Goal: Contribute content

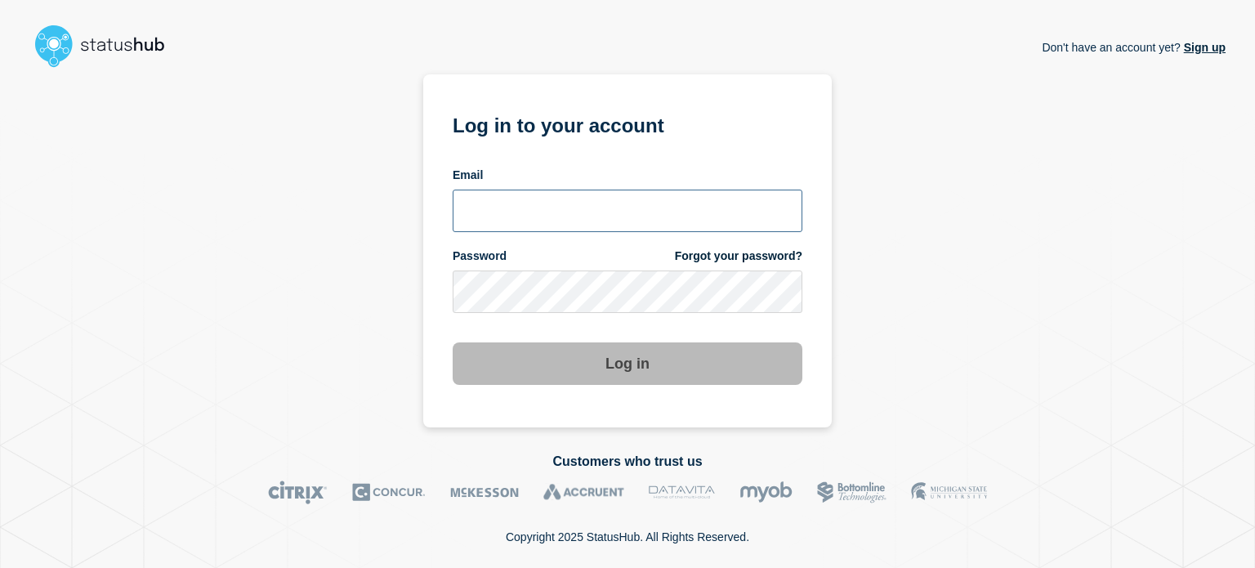
click at [475, 217] on input "email input" at bounding box center [628, 211] width 350 height 42
type input "[EMAIL_ADDRESS][DOMAIN_NAME]"
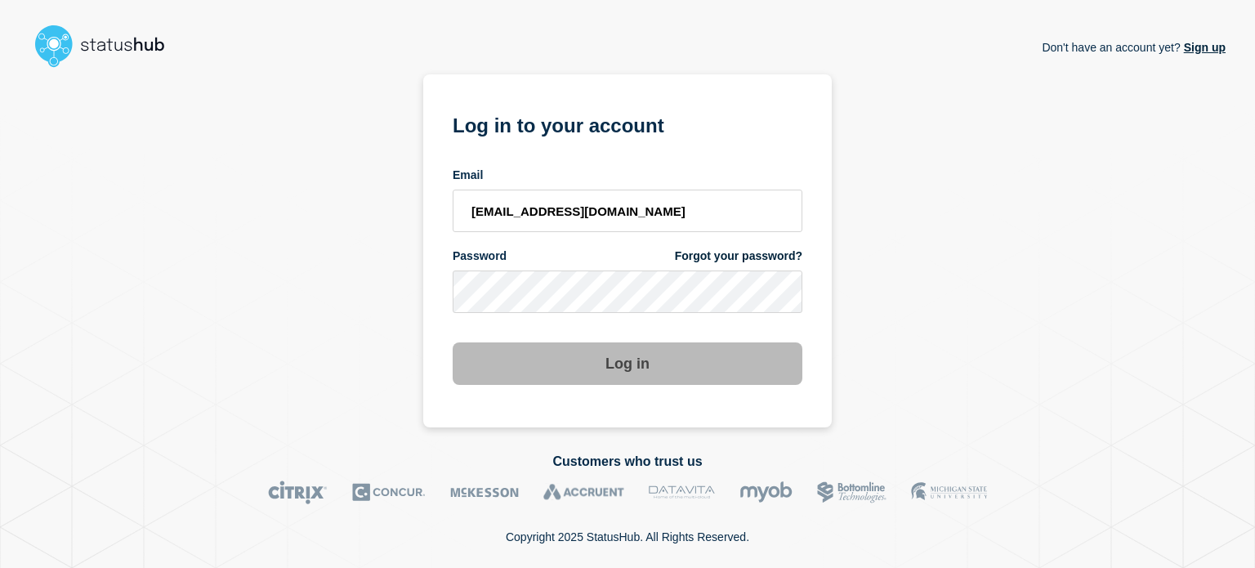
click at [562, 326] on form "Log in to your account Email [EMAIL_ADDRESS][DOMAIN_NAME] Password Forgot your …" at bounding box center [628, 247] width 350 height 276
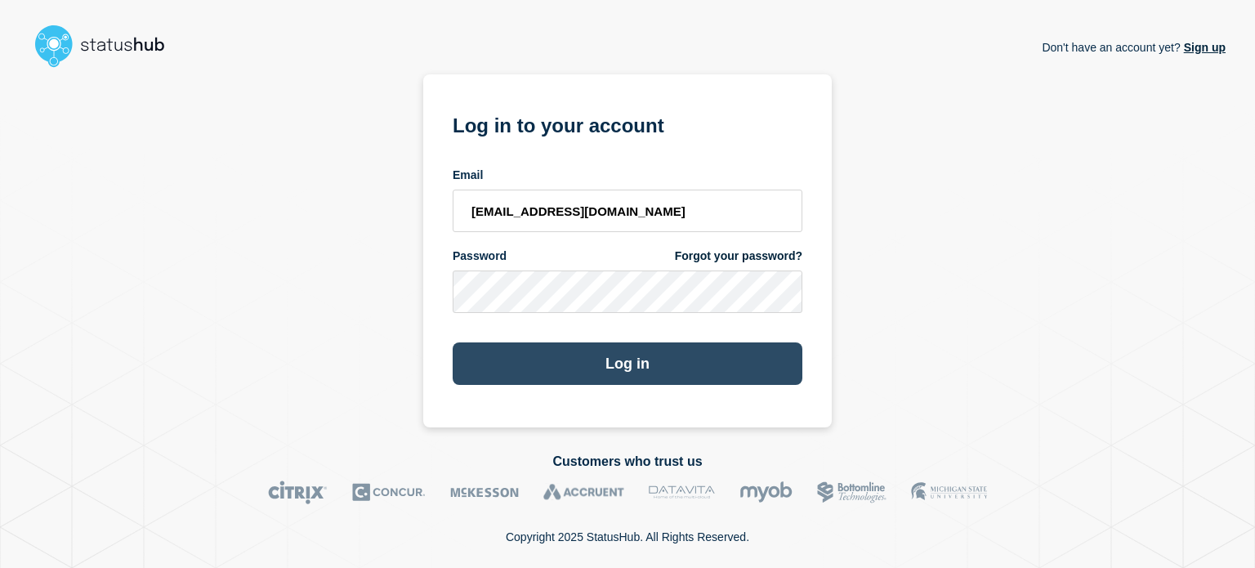
click at [482, 354] on button "Log in" at bounding box center [628, 363] width 350 height 42
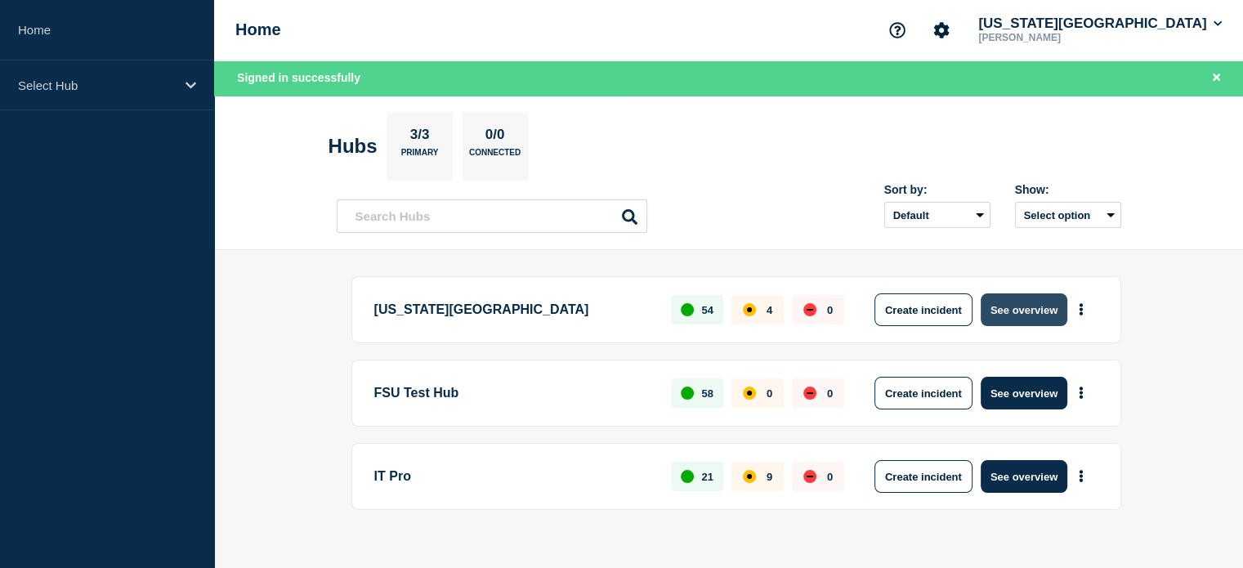
click at [1016, 313] on button "See overview" at bounding box center [1024, 309] width 87 height 33
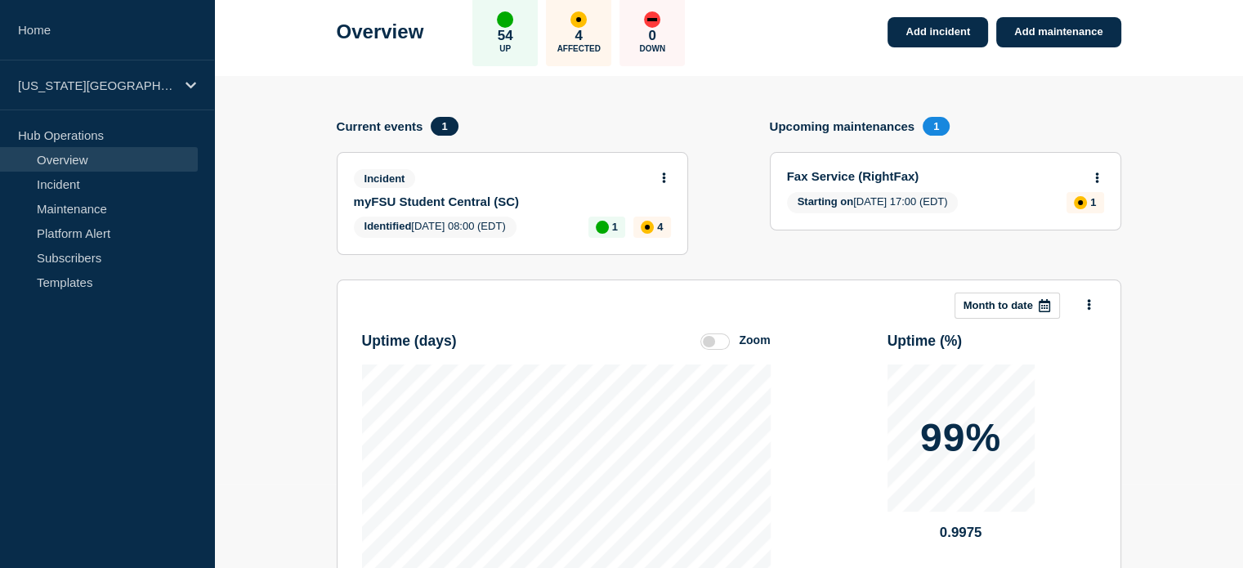
scroll to position [83, 0]
click at [664, 177] on icon at bounding box center [663, 178] width 3 height 11
click at [650, 217] on link "View incident" at bounding box center [657, 218] width 67 height 13
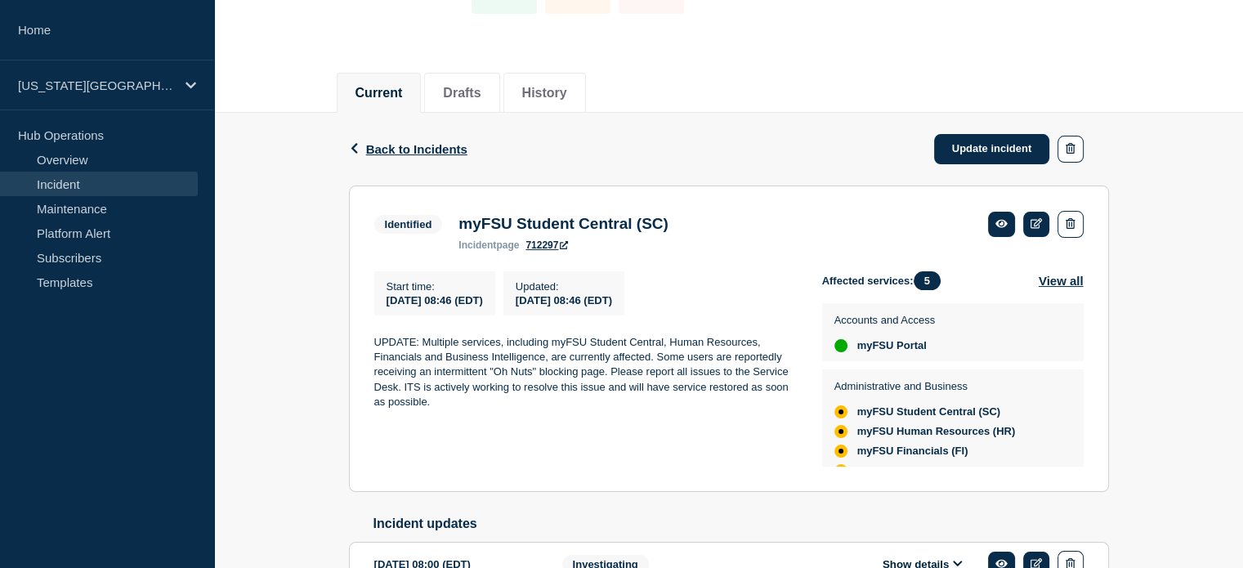
scroll to position [141, 0]
click at [1039, 221] on icon at bounding box center [1036, 223] width 12 height 11
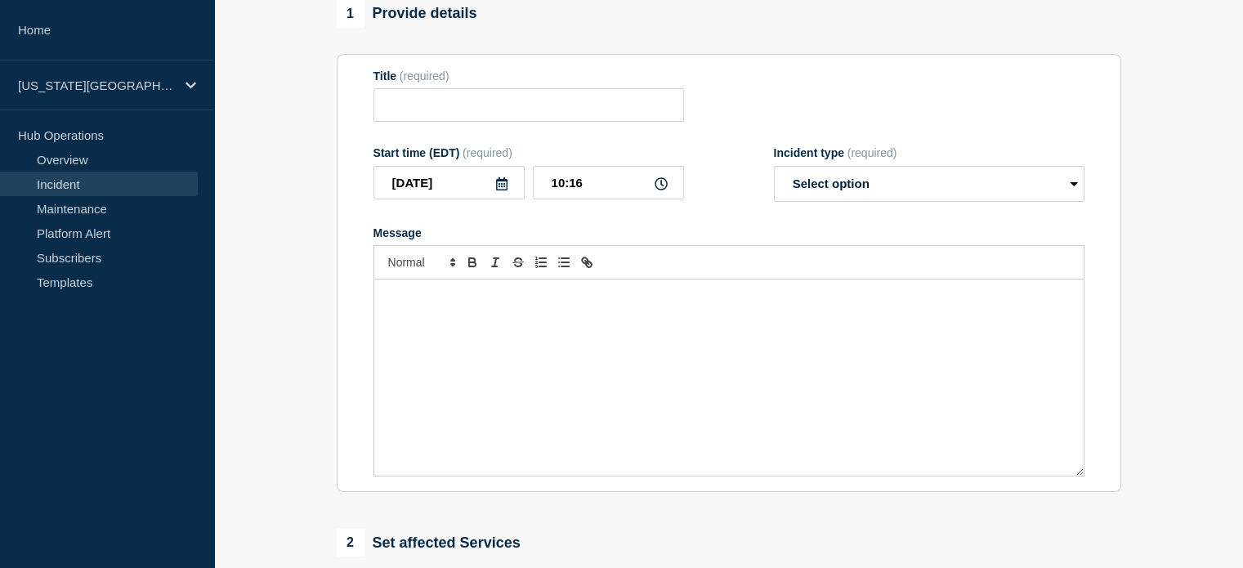
type input "myFSU Student Central (SC)"
type input "08:46"
select select "identified"
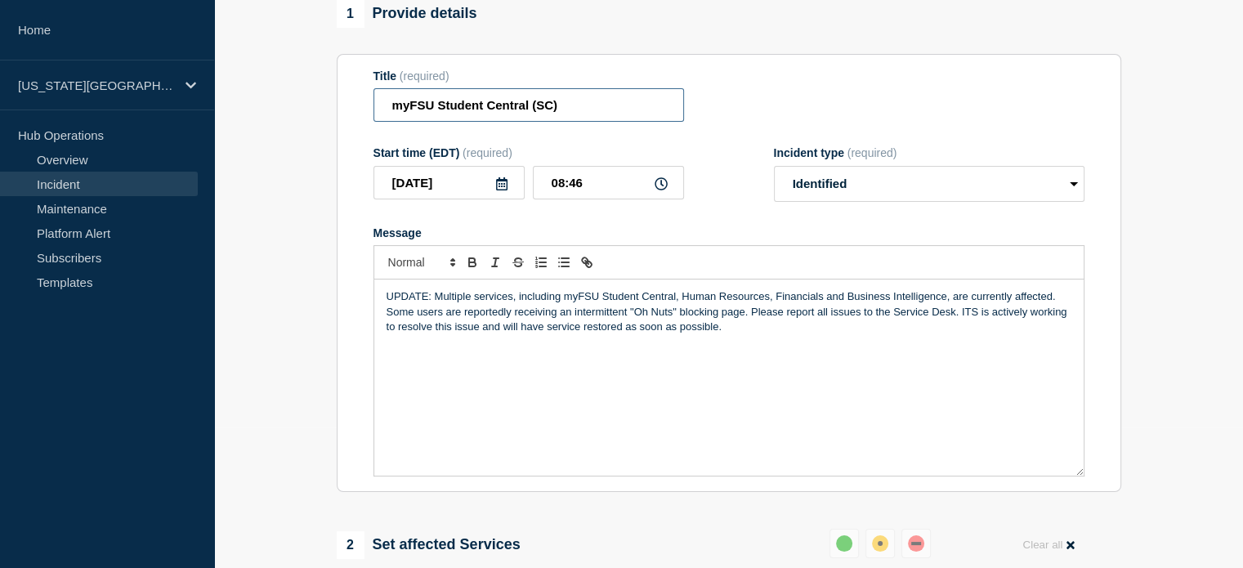
drag, startPoint x: 574, startPoint y: 101, endPoint x: 355, endPoint y: 120, distance: 220.6
click at [355, 120] on section "Title (required) myFSU Student Central (SC) Start time (EDT) (required) [DATE] …" at bounding box center [729, 273] width 785 height 439
type input "Multiple Services"
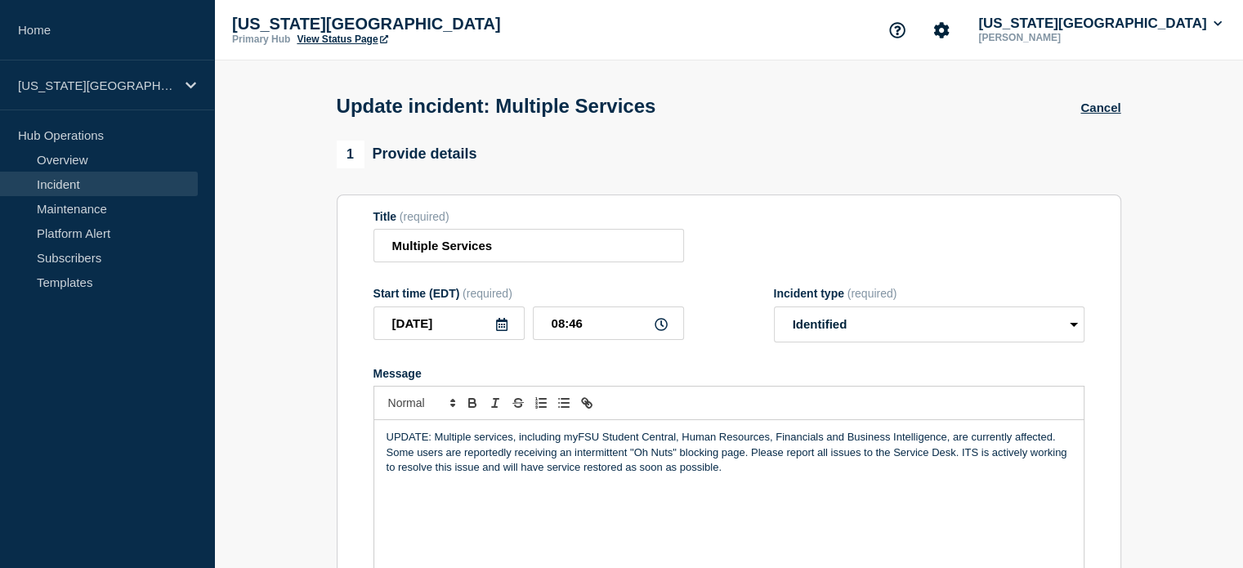
click at [338, 38] on link "View Status Page" at bounding box center [342, 39] width 91 height 11
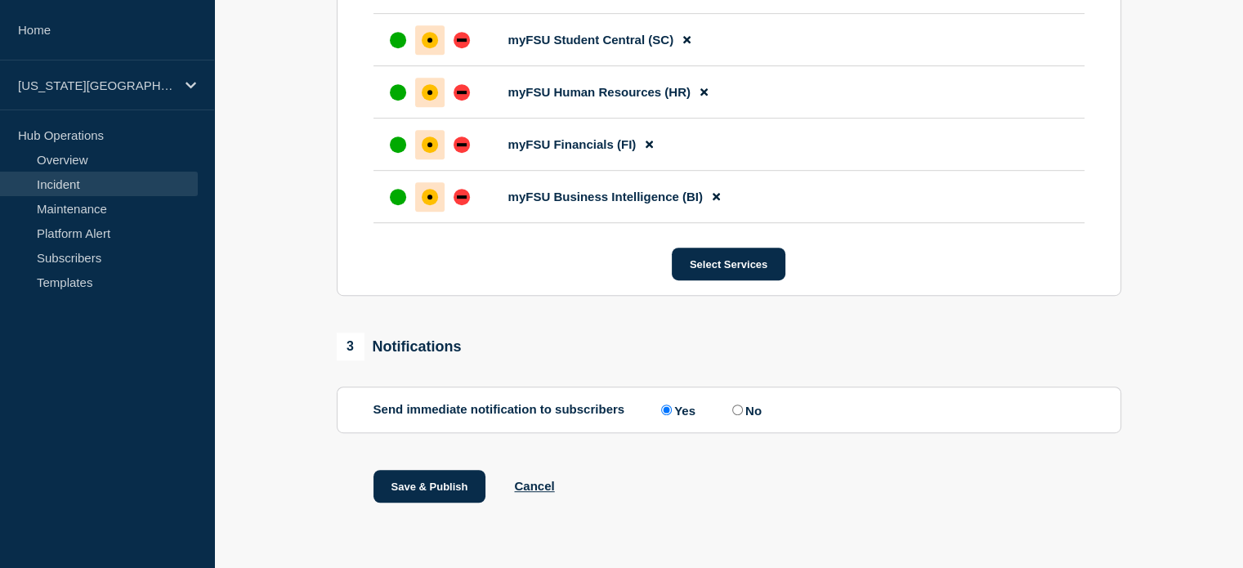
scroll to position [908, 0]
click at [748, 411] on label "No" at bounding box center [745, 410] width 34 height 16
click at [743, 411] on input "No" at bounding box center [737, 410] width 11 height 11
radio input "true"
radio input "false"
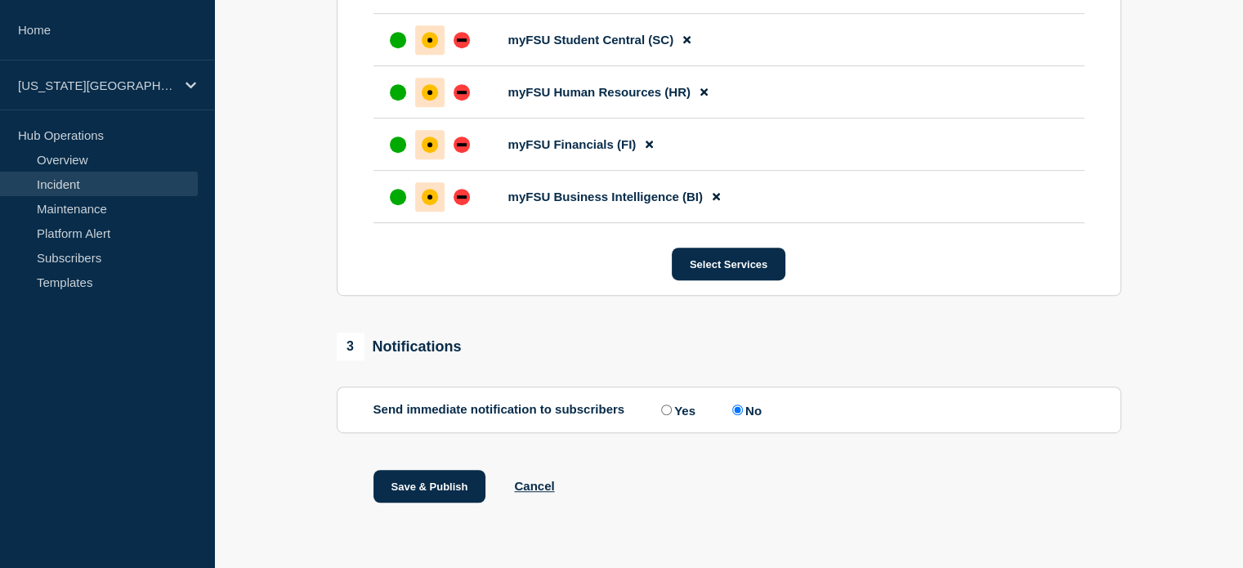
scroll to position [909, 0]
click at [397, 490] on button "Save & Publish" at bounding box center [429, 486] width 113 height 33
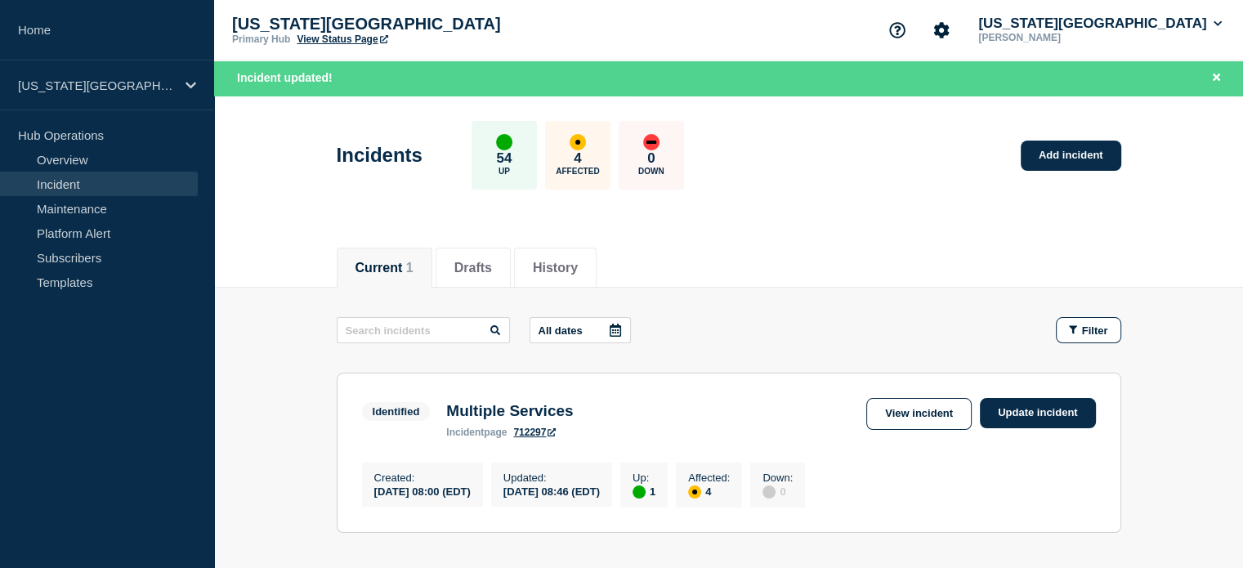
click at [339, 40] on link "View Status Page" at bounding box center [342, 39] width 91 height 11
click at [1180, 22] on button "Florida State University" at bounding box center [1100, 24] width 250 height 16
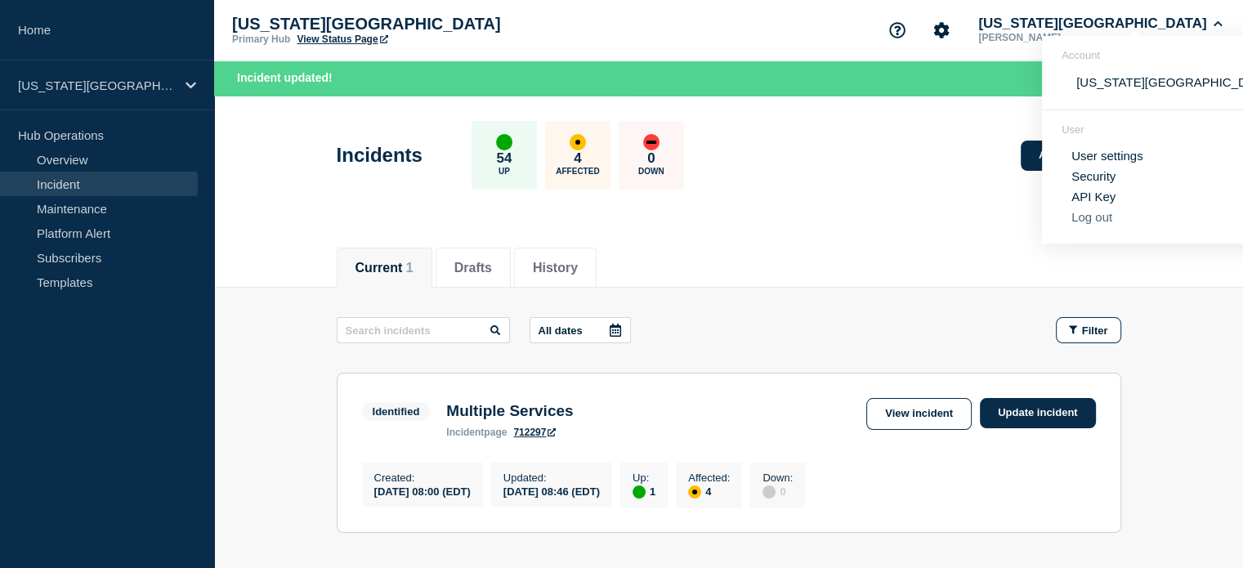
click at [1084, 215] on button "Log out" at bounding box center [1091, 217] width 41 height 14
